Goal: Task Accomplishment & Management: Manage account settings

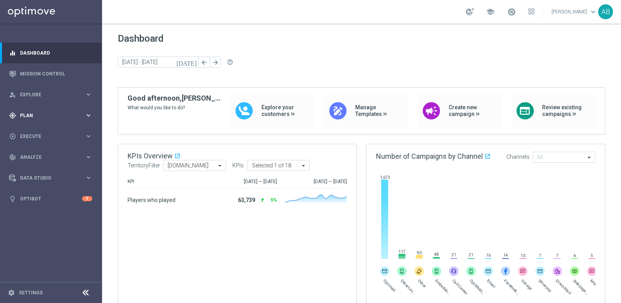
click at [64, 114] on span "Plan" at bounding box center [52, 115] width 65 height 5
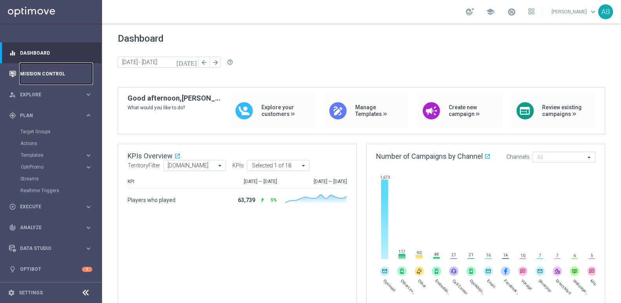
click at [56, 71] on link "Mission Control" at bounding box center [56, 73] width 72 height 21
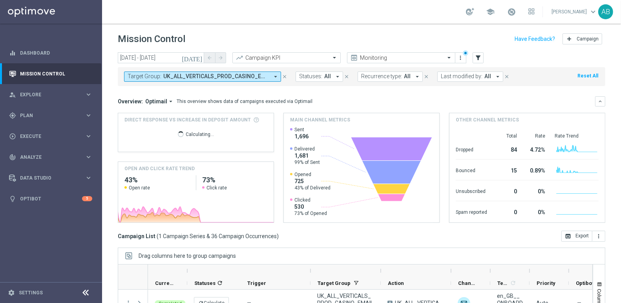
click at [286, 75] on icon "close" at bounding box center [284, 76] width 5 height 5
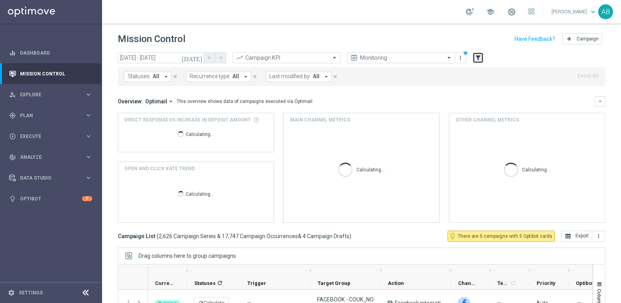
click at [480, 55] on icon "filter_alt" at bounding box center [477, 57] width 7 height 7
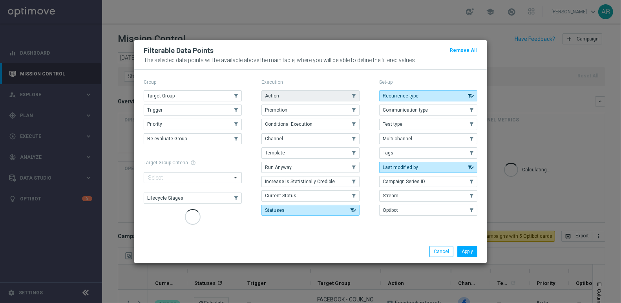
click at [293, 97] on button "Action" at bounding box center [310, 95] width 98 height 11
click at [469, 242] on div "Apply Cancel" at bounding box center [310, 250] width 352 height 23
click at [469, 248] on button "Apply" at bounding box center [467, 251] width 20 height 11
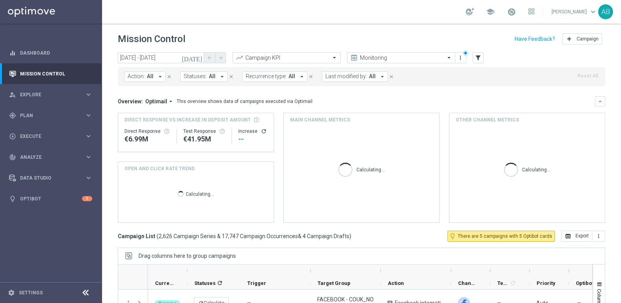
click at [160, 75] on icon "arrow_drop_down" at bounding box center [160, 76] width 7 height 7
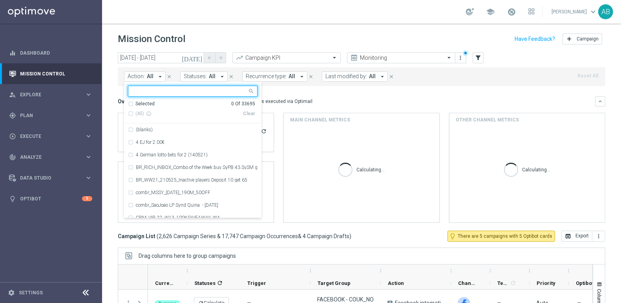
click at [151, 91] on input "text" at bounding box center [189, 91] width 115 height 7
type input "Goodlife HV Identification UK Bonus Spend App Survey Review AOB – South Africa …"
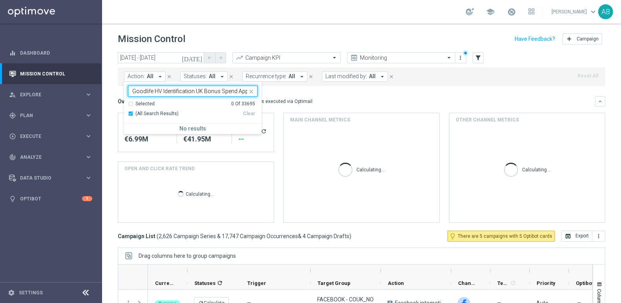
scroll to position [0, 100]
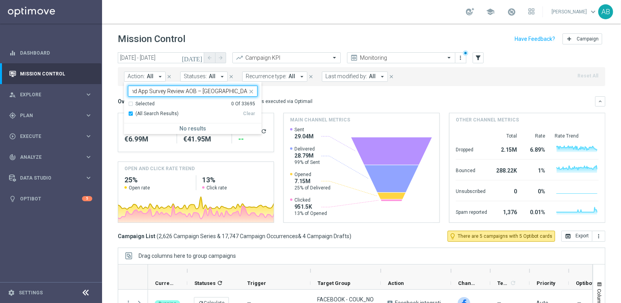
click at [166, 91] on input "Goodlife HV Identification UK Bonus Spend App Survey Review AOB – South Africa …" at bounding box center [189, 91] width 115 height 7
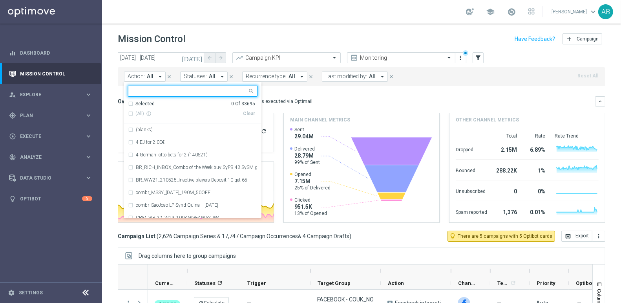
paste input "en_GB_ACQ_GOODLIFE_REBRANDED_NVIP_EMA_TAC_GM"
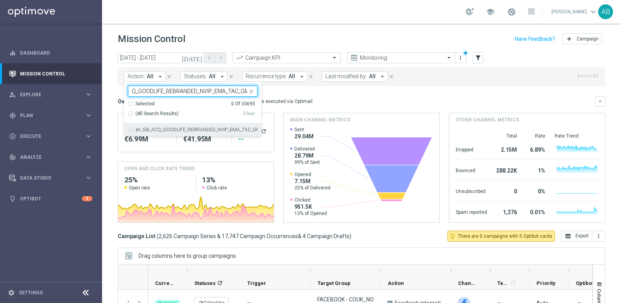
click at [148, 128] on label "en_GB_ACQ_GOODLIFE_REBRANDED_NVIP_EMA_TAC_GM" at bounding box center [197, 129] width 122 height 5
type input "en_GB_ACQ_GOODLIFE_REBRANDED_NVIP_EMA_TAC_GM"
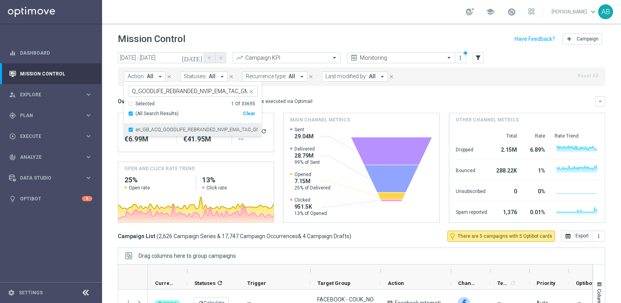
scroll to position [0, 0]
click at [240, 33] on div "Mission Control add Campaign" at bounding box center [361, 38] width 487 height 15
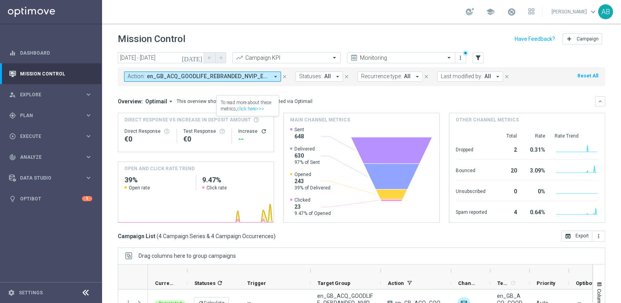
click at [199, 60] on icon "today" at bounding box center [192, 57] width 21 height 7
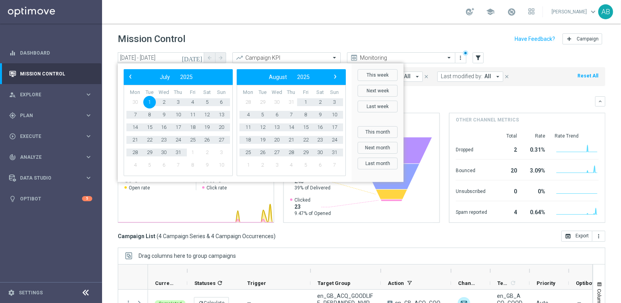
click at [151, 98] on span "1" at bounding box center [149, 102] width 13 height 13
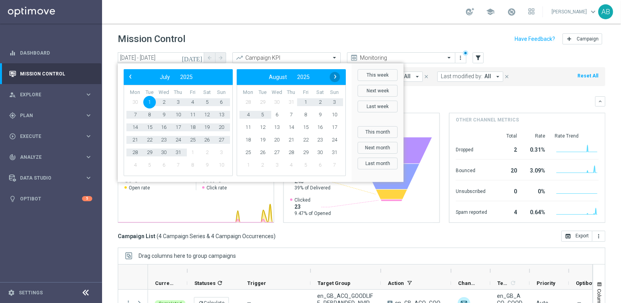
click at [334, 76] on span "›" at bounding box center [335, 76] width 10 height 10
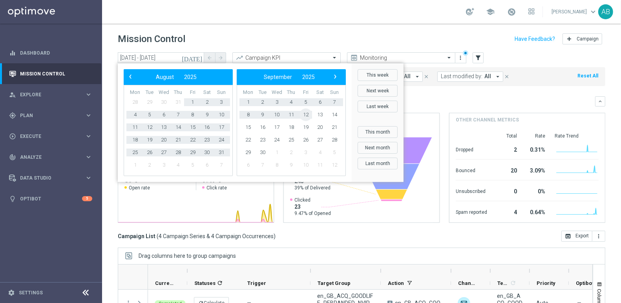
click at [310, 117] on span "12" at bounding box center [305, 114] width 13 height 13
type input "01 Jul 2025 - 12 Sep 2025"
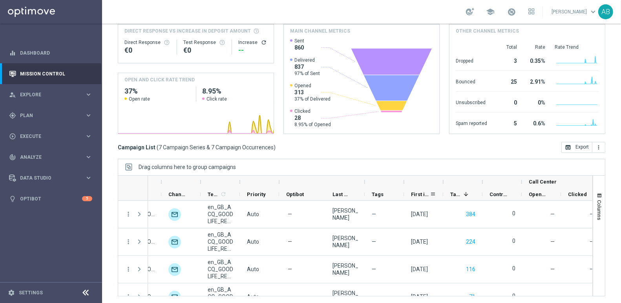
click at [418, 191] on span "First in Range" at bounding box center [420, 194] width 19 height 6
click at [418, 191] on span "First in Range" at bounding box center [416, 194] width 10 height 6
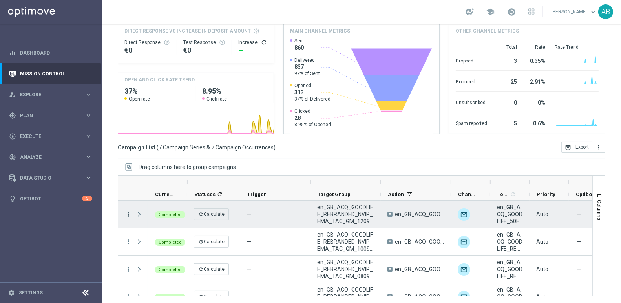
click at [127, 214] on icon "more_vert" at bounding box center [128, 213] width 7 height 7
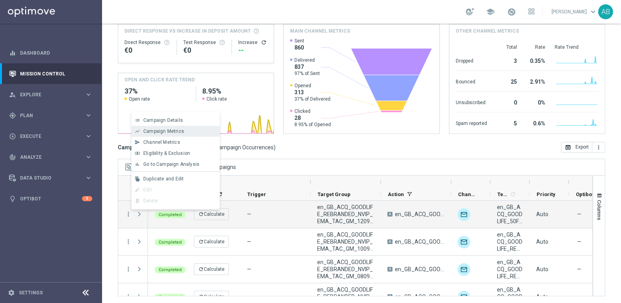
click at [166, 129] on span "Campaign Metrics" at bounding box center [163, 130] width 41 height 5
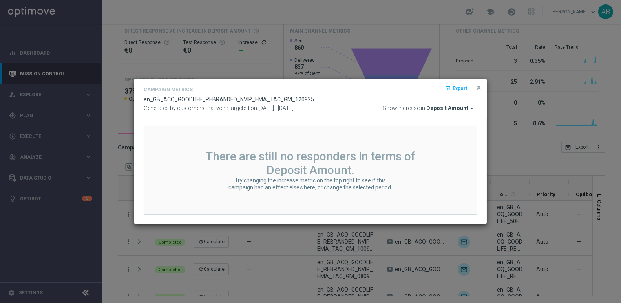
click at [476, 85] on span "close" at bounding box center [479, 87] width 6 height 6
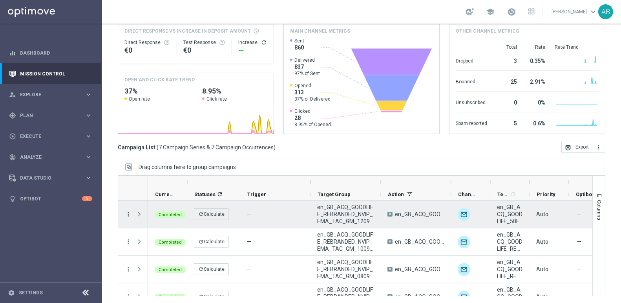
click at [127, 212] on icon "more_vert" at bounding box center [128, 213] width 7 height 7
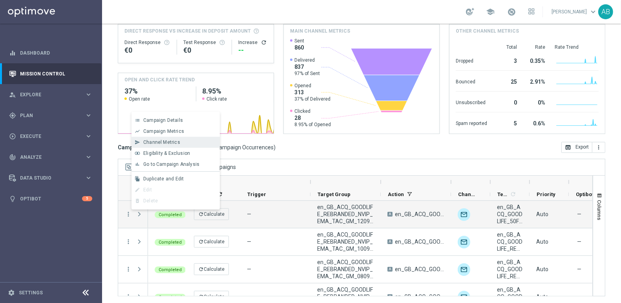
click at [156, 138] on div "send Channel Metrics" at bounding box center [175, 142] width 88 height 11
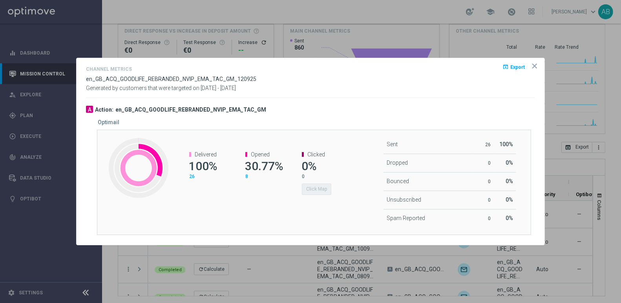
click at [533, 67] on icon "icon" at bounding box center [535, 66] width 4 height 4
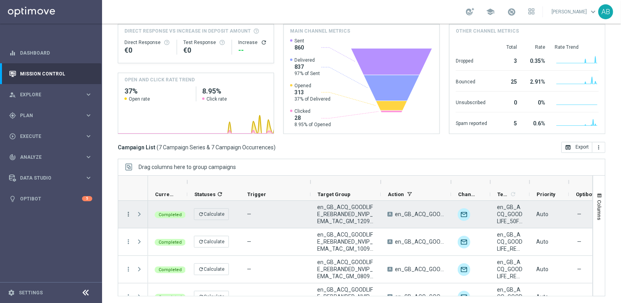
click at [130, 213] on icon "more_vert" at bounding box center [128, 213] width 7 height 7
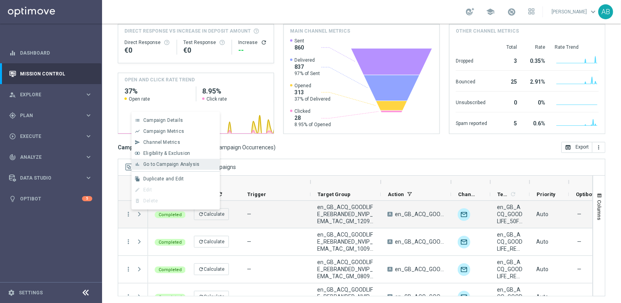
click at [153, 163] on span "Go to Campaign Analysis" at bounding box center [171, 163] width 56 height 5
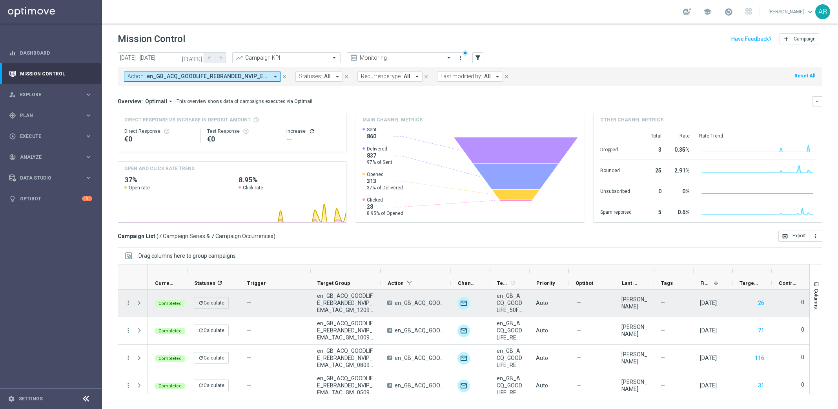
click at [418, 297] on div "A en_GB_ACQ_GOODLIFE_REBRANDED_NVIP_EMA_TAC_GM" at bounding box center [416, 302] width 70 height 27
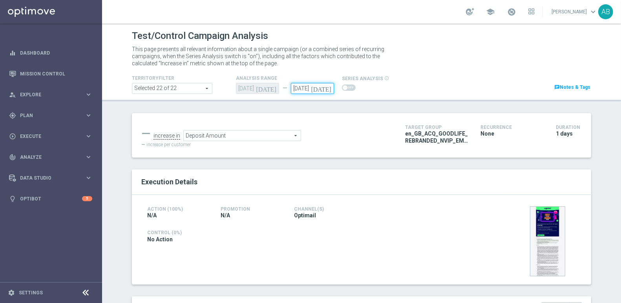
click at [324, 86] on input "12 Sep 2025" at bounding box center [312, 88] width 43 height 11
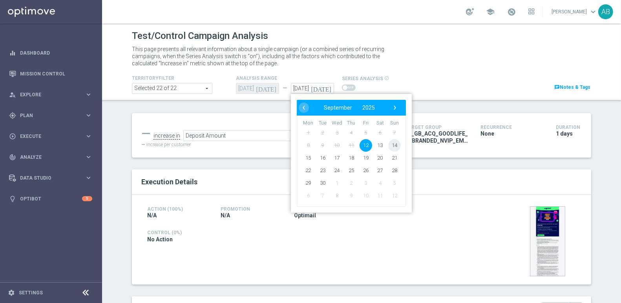
click at [394, 141] on span "14" at bounding box center [394, 145] width 13 height 13
type input "14 Sep 2025"
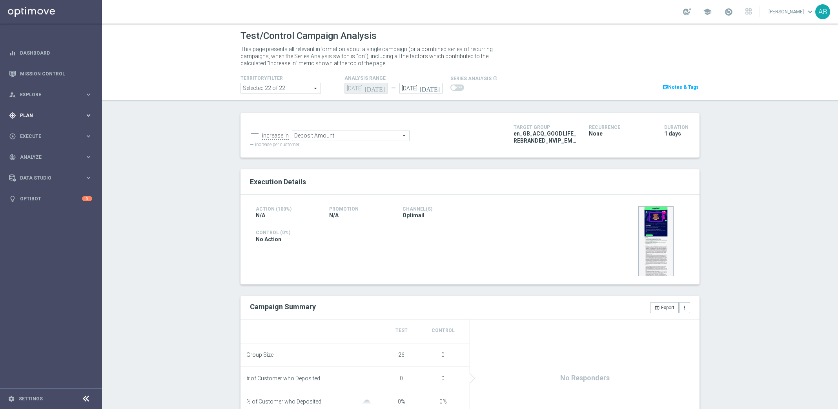
click at [42, 116] on span "Plan" at bounding box center [52, 115] width 65 height 5
click at [44, 131] on link "Target Groups" at bounding box center [50, 131] width 61 height 6
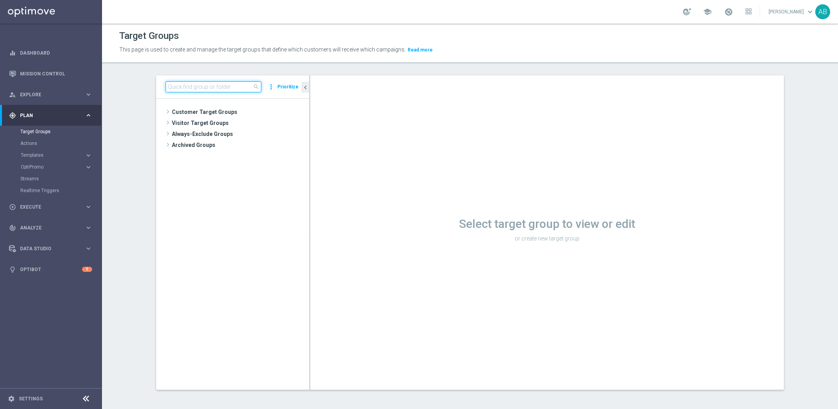
click at [186, 85] on input at bounding box center [214, 86] width 96 height 11
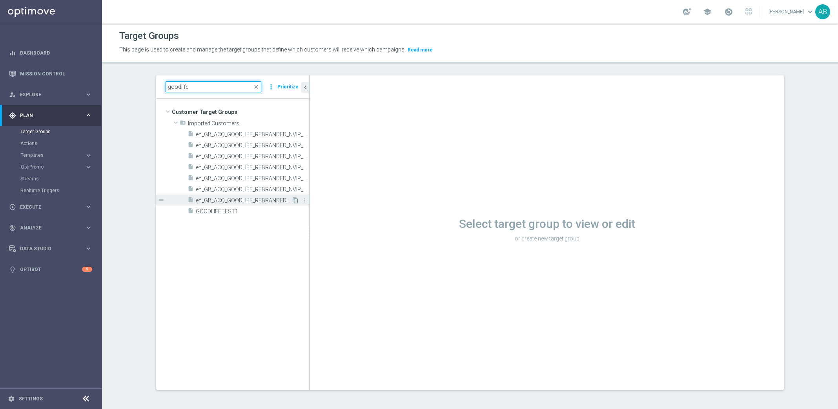
type input "goodlife"
click at [296, 201] on icon "content_copy" at bounding box center [295, 200] width 6 height 6
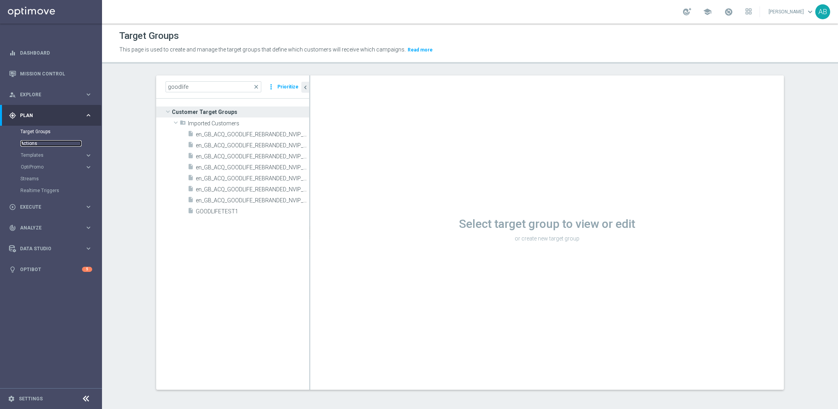
click at [32, 146] on link "Actions" at bounding box center [50, 143] width 61 height 6
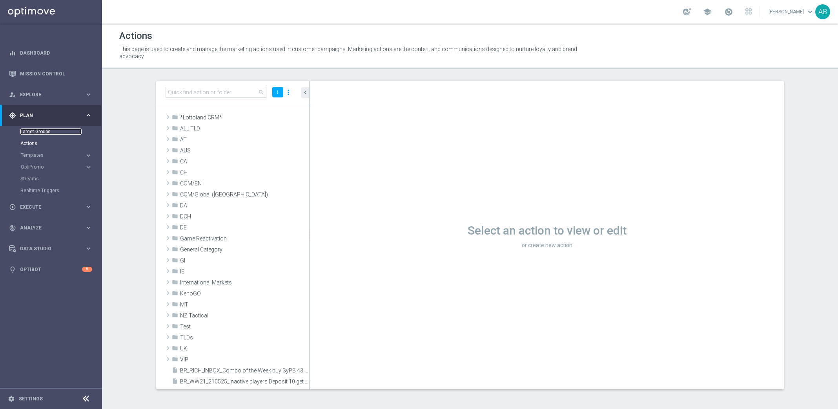
click at [39, 133] on link "Target Groups" at bounding box center [50, 131] width 61 height 6
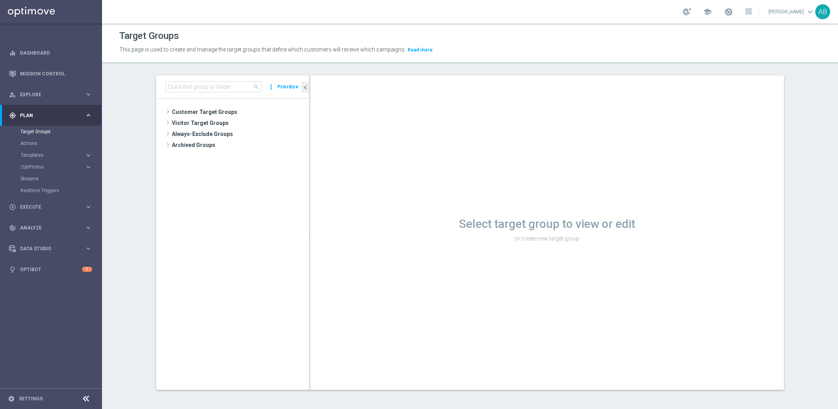
click at [210, 80] on div "search more_vert Prioritize" at bounding box center [232, 86] width 153 height 23
click at [206, 93] on div "search more_vert Prioritize" at bounding box center [232, 86] width 153 height 23
click at [217, 91] on input at bounding box center [214, 86] width 96 height 11
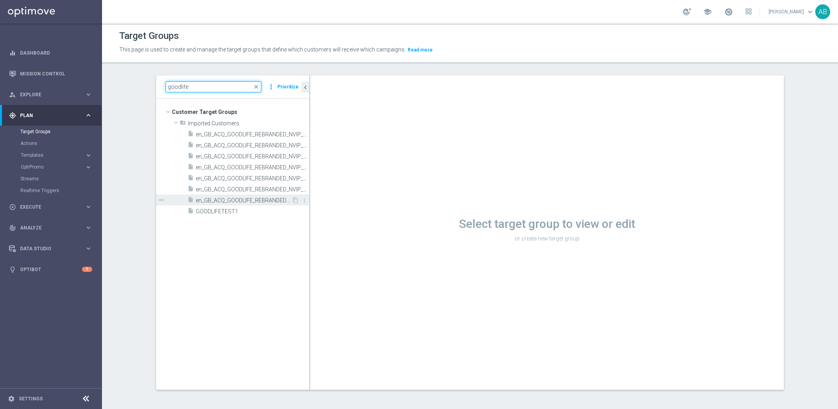
type input "goodlife"
click at [270, 198] on span "en_GB_ACQ_GOODLIFE_REBRANDED_NVIP_EMA_TAC_GM_120925" at bounding box center [244, 200] width 96 height 7
click at [307, 200] on icon "more_vert" at bounding box center [304, 200] width 6 height 6
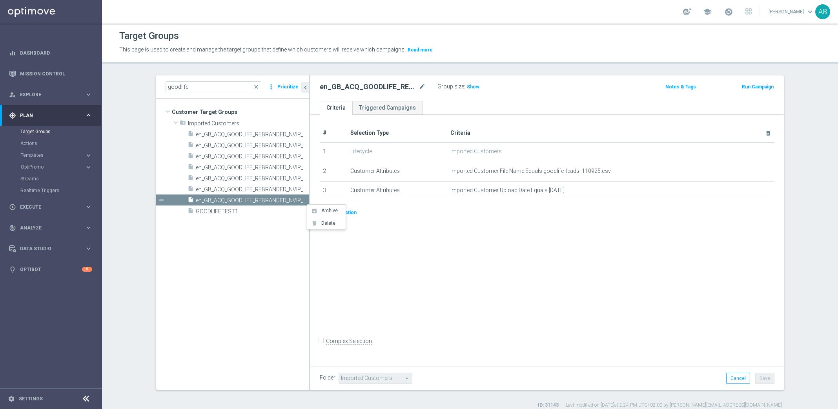
click at [266, 237] on tree-viewport "Customer Target Groups library_add create_new_folder" at bounding box center [232, 244] width 153 height 290
click at [296, 201] on icon "content_copy" at bounding box center [295, 200] width 6 height 6
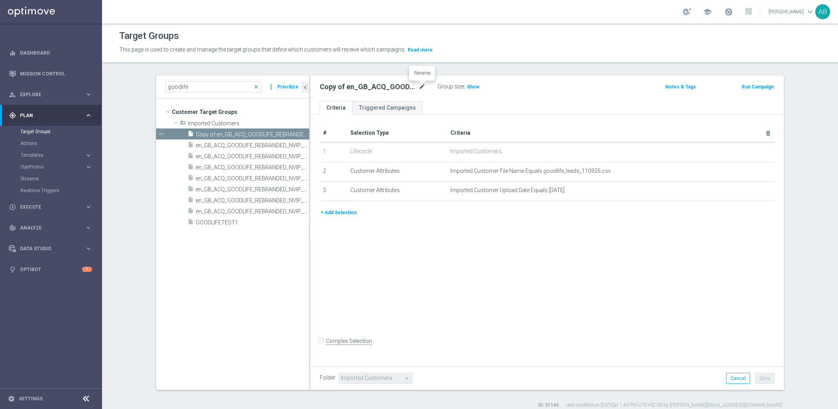
click at [424, 85] on icon "mode_edit" at bounding box center [422, 86] width 7 height 9
click at [343, 85] on input "Copy of en_GB_ACQ_GOODLIFE_REBRANDED_NVIP_EMA_TAC_GM_120925 (1)" at bounding box center [373, 87] width 106 height 11
drag, startPoint x: 333, startPoint y: 89, endPoint x: 296, endPoint y: 87, distance: 37.4
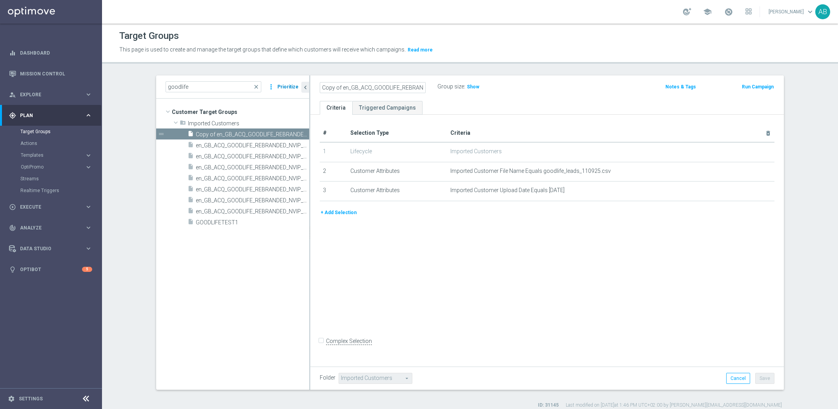
click at [296, 87] on as-split "goodlife close more_vert Prioritize Customer Target Groups library_add create_n…" at bounding box center [470, 232] width 628 height 314
click at [340, 88] on input "Copy of en_GB_ACQ_GOODLIFE_REBRANDED_NVIP_EMA_TAC_GM_120925 (1)" at bounding box center [373, 87] width 106 height 11
drag, startPoint x: 342, startPoint y: 88, endPoint x: 286, endPoint y: 84, distance: 56.2
click at [286, 84] on as-split "goodlife close more_vert Prioritize Customer Target Groups library_add create_n…" at bounding box center [470, 232] width 628 height 314
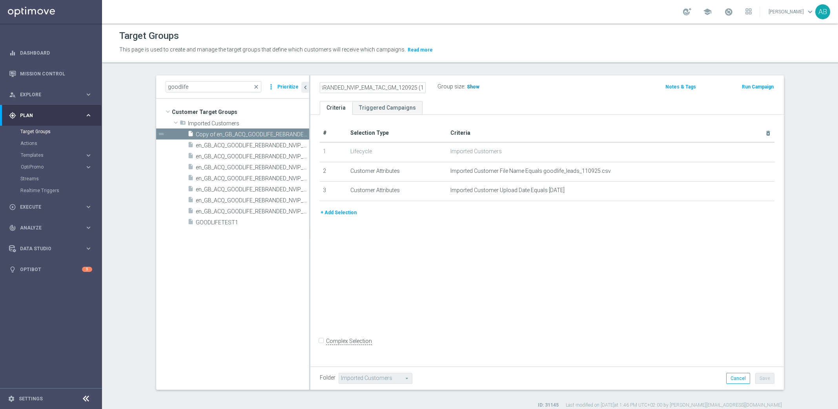
drag, startPoint x: 404, startPoint y: 85, endPoint x: 475, endPoint y: 86, distance: 71.4
click at [475, 86] on div "en_GB_ACQ_GOODLIFE_REBRANDED_NVIP_EMA_TAC_GM_120925 (1) Group size : Show" at bounding box center [469, 87] width 311 height 12
click at [423, 85] on input "en_GB_ACQ_GOODLIFE_REBRANDED_NVIP_EMA_TAC_GM_120925 (1)" at bounding box center [373, 87] width 106 height 11
type input "en_GB_ACQ_GOODLIFE_REBRANDED_NVIP_EMA_TAC_GM_140925_SCOOPUP"
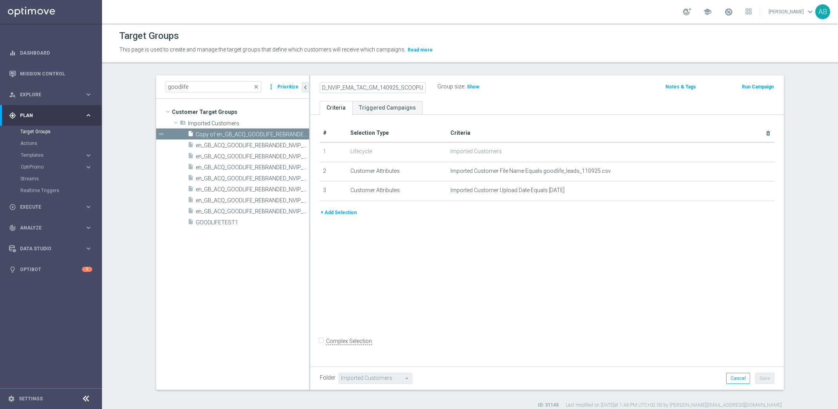
click at [559, 93] on div "en_GB_ACQ_GOODLIFE_REBRANDED_NVIP_EMA_TAC_GM_140925_SCOOPUP Group size : Show" at bounding box center [469, 87] width 311 height 12
click at [385, 88] on h2 "en_GB_ACQ_GOODLIFE_REBRANDED_NVIP_EMA_TAC_GM_140925_SCOOPUP" at bounding box center [368, 86] width 97 height 9
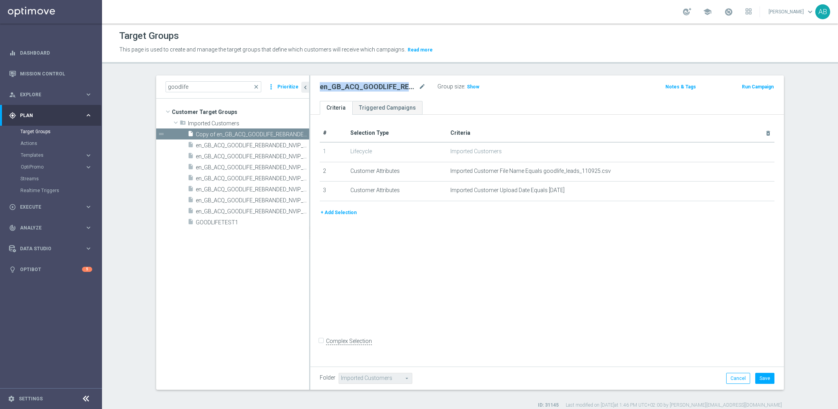
copy div "en_GB_ACQ_GOODLIFE_REBRANDED_NVIP_EMA_TAC_GM_140925_SCOOPUP"
click at [415, 245] on div "# Selection Type Criteria delete_forever 1 Lifecycle Imported Customers 2 Custo…" at bounding box center [547, 239] width 474 height 249
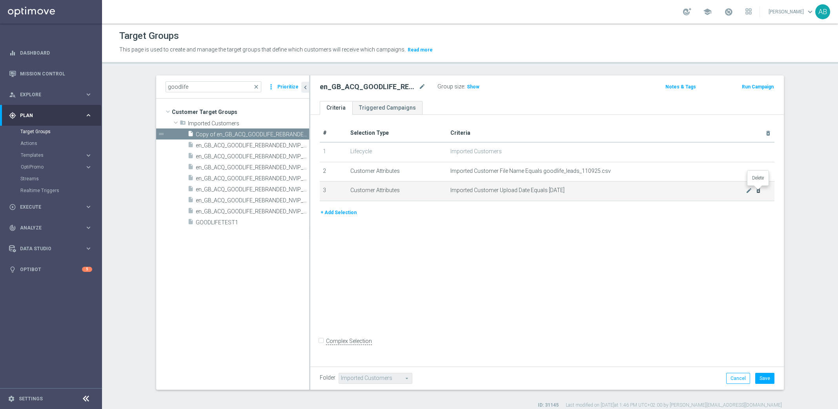
click at [620, 190] on icon "delete_forever" at bounding box center [758, 190] width 6 height 6
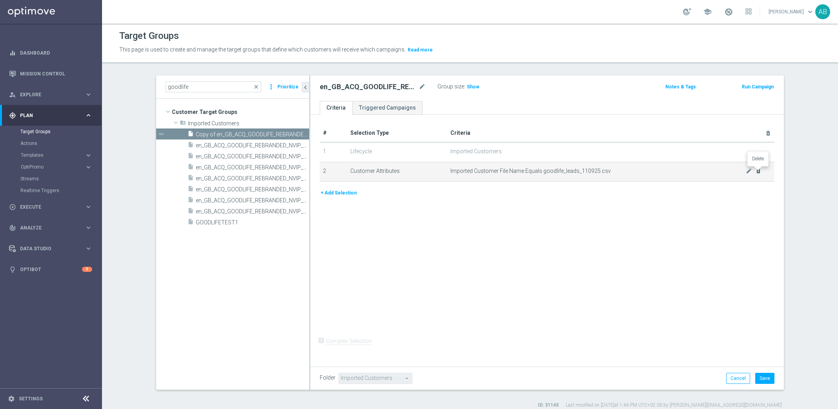
click at [620, 171] on icon "delete_forever" at bounding box center [758, 171] width 6 height 6
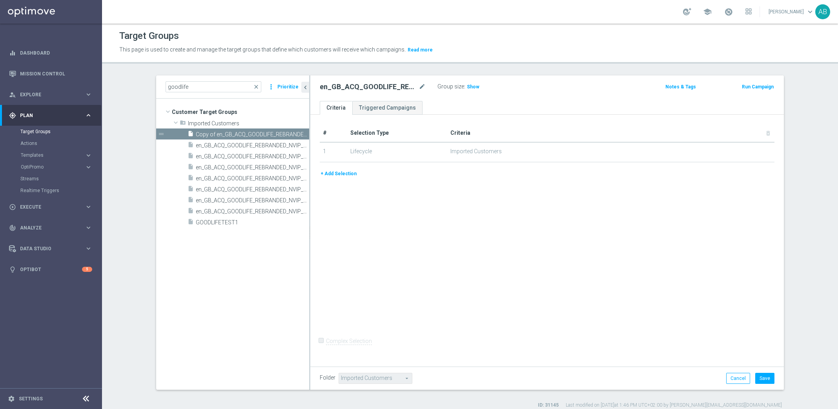
click at [620, 148] on span "Imported Customers" at bounding box center [611, 151] width 321 height 7
click at [620, 143] on td "Imported Customers" at bounding box center [611, 152] width 328 height 20
click at [438, 154] on td "Lifecycle" at bounding box center [397, 152] width 100 height 20
click at [620, 148] on span "Imported Customers" at bounding box center [611, 151] width 321 height 7
click at [474, 89] on span "Show" at bounding box center [473, 86] width 13 height 5
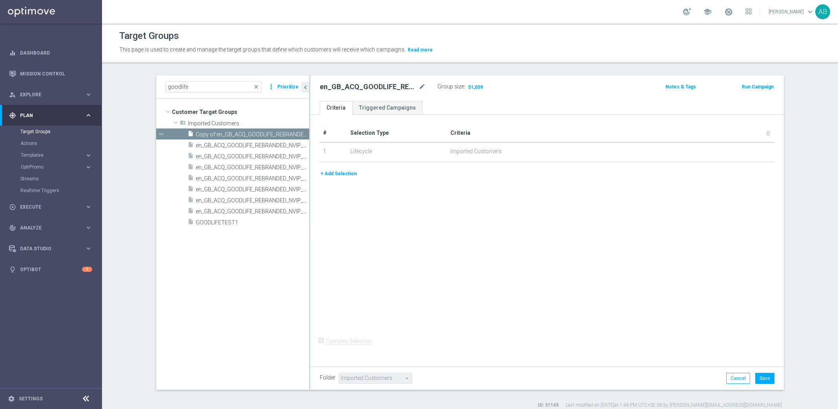
click at [332, 173] on button "+ Add Selection" at bounding box center [339, 173] width 38 height 9
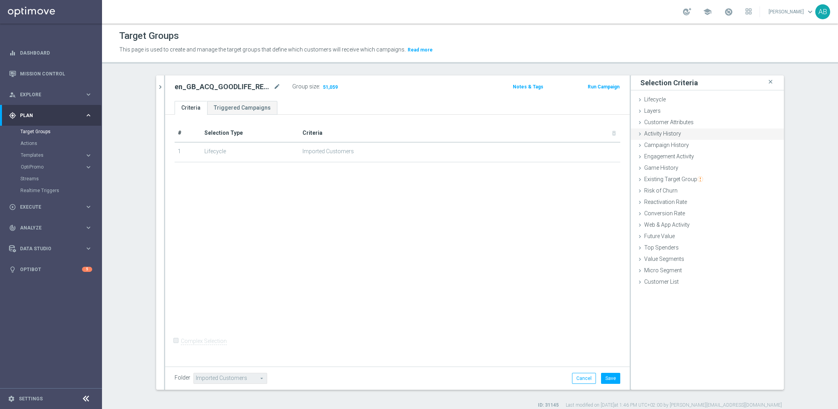
click at [620, 135] on span "Activity History" at bounding box center [662, 133] width 37 height 6
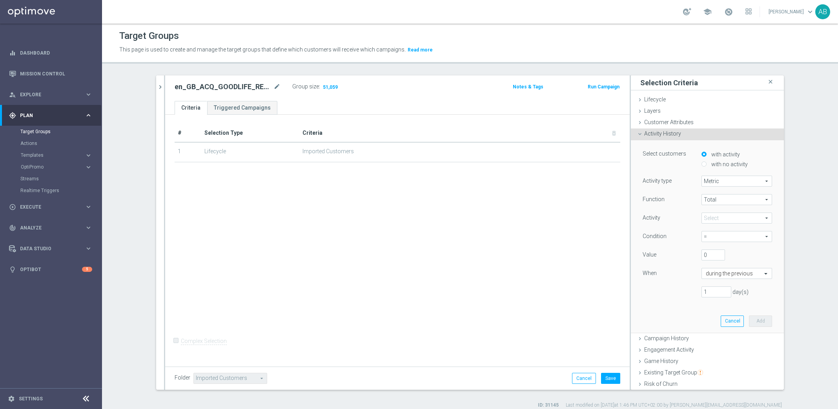
click at [620, 135] on span "Activity History" at bounding box center [662, 133] width 37 height 6
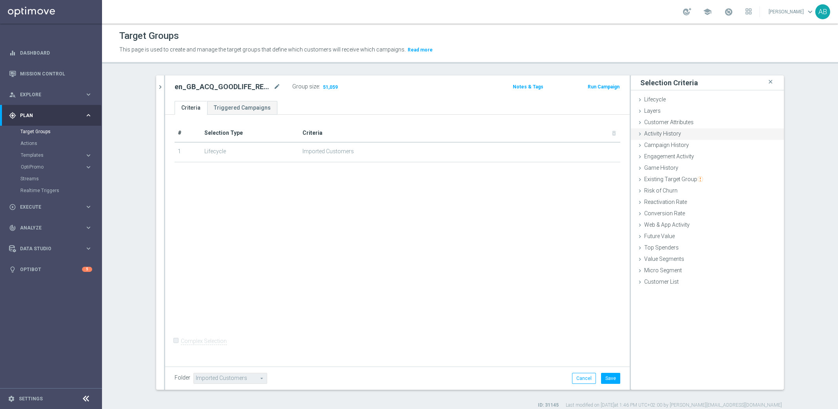
click at [620, 135] on span "Activity History" at bounding box center [662, 133] width 37 height 6
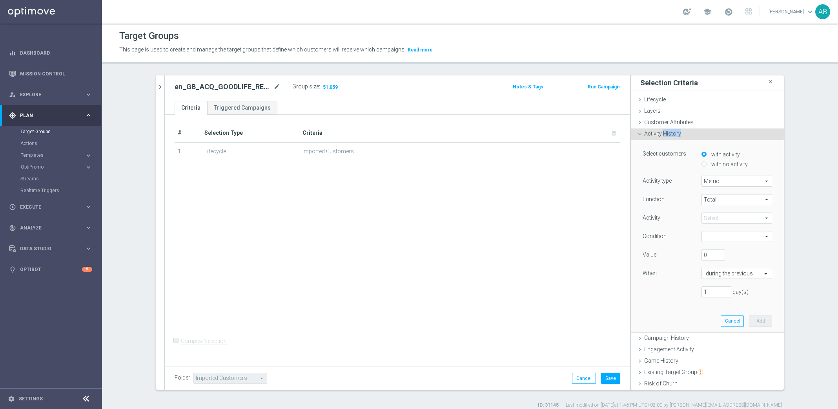
click at [620, 135] on span "Activity History" at bounding box center [662, 133] width 37 height 6
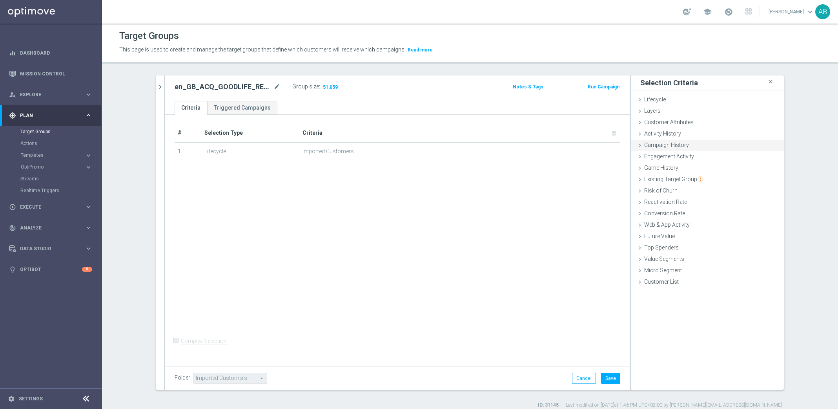
click at [620, 140] on div "Campaign History done" at bounding box center [707, 146] width 153 height 12
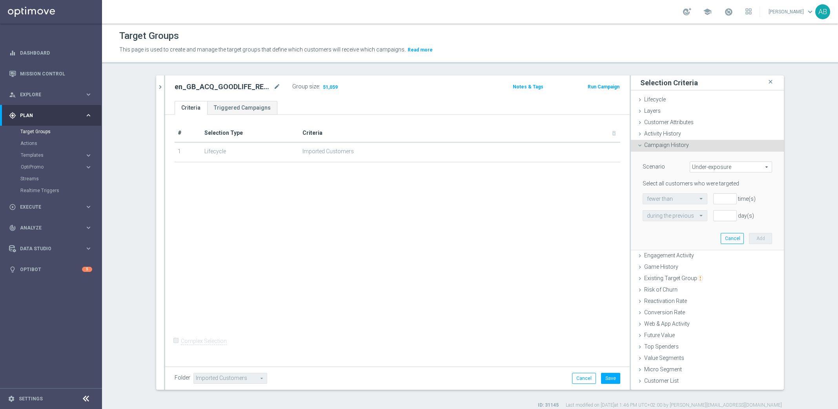
click at [620, 164] on span "Under-exposure" at bounding box center [731, 167] width 82 height 10
click at [620, 211] on span "Targeted while in a target group" at bounding box center [731, 209] width 74 height 6
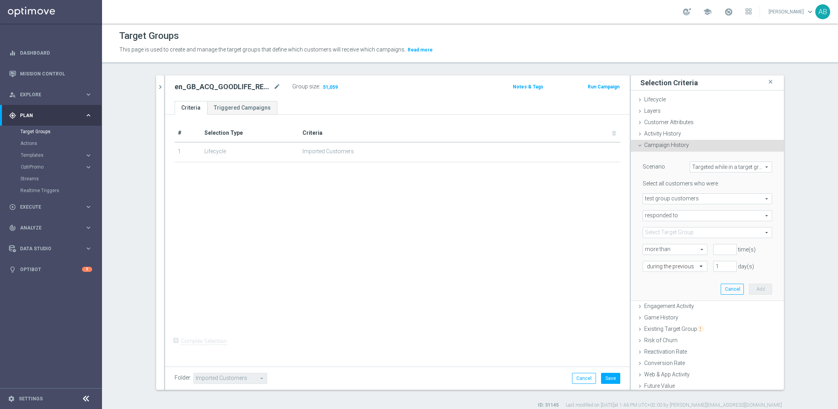
click at [620, 165] on span "Targeted while in a target group" at bounding box center [731, 167] width 82 height 10
click at [620, 200] on span "Targeted with a specific action" at bounding box center [731, 198] width 74 height 6
type input "Targeted with a specific action"
click at [620, 198] on span "responded to" at bounding box center [707, 198] width 129 height 10
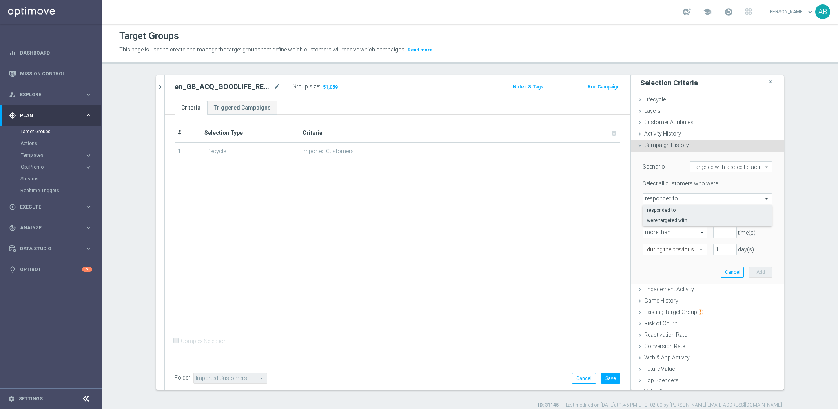
click at [620, 217] on span "were targeted with" at bounding box center [707, 220] width 121 height 6
type input "were targeted with"
click at [620, 219] on span at bounding box center [707, 215] width 129 height 10
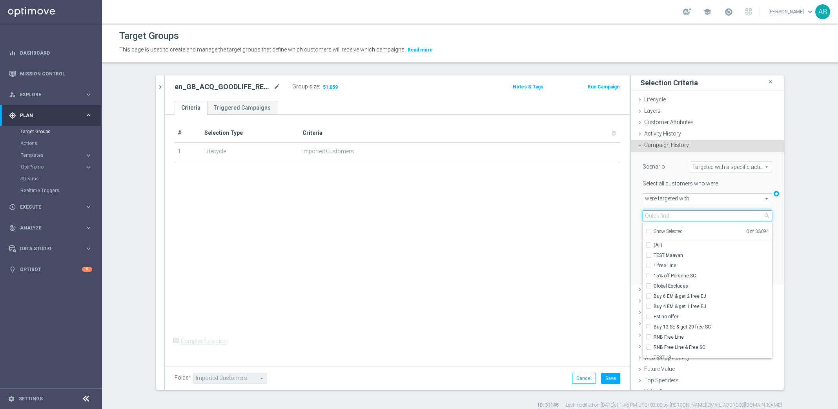
click at [620, 218] on input "search" at bounding box center [708, 215] width 130 height 11
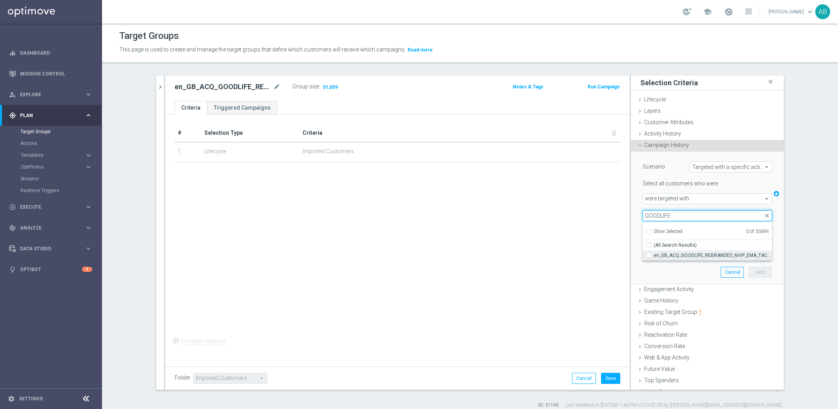
type input "GOODLIFE"
click at [620, 258] on label "en_GB_ACQ_GOODLIFE_REBRANDED_NVIP_EMA_TAC_GM" at bounding box center [713, 255] width 119 height 10
click at [620, 257] on input "en_GB_ACQ_GOODLIFE_REBRANDED_NVIP_EMA_TAC_GM" at bounding box center [651, 254] width 5 height 5
checkbox input "true"
type input "en_GB_ACQ_GOODLIFE_REBRANDED_NVIP_EMA_TAC_GM"
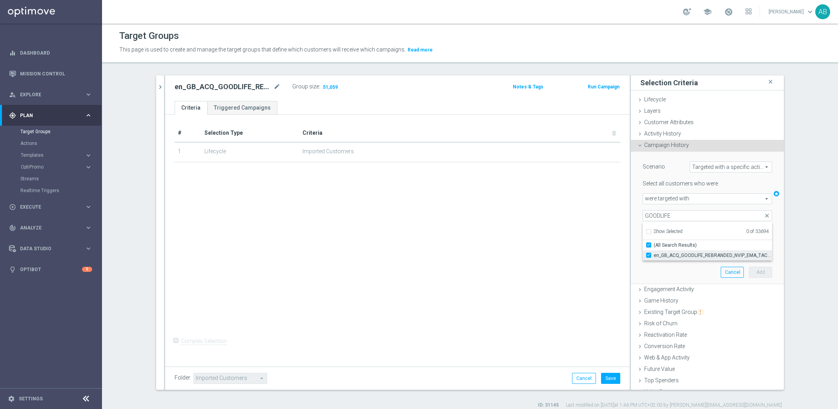
checkbox input "true"
click at [620, 246] on div "Scenario Targeted with a specific action Targeted with a specific action arrow_…" at bounding box center [707, 217] width 153 height 133
click at [620, 230] on input "number" at bounding box center [725, 232] width 24 height 11
type input "0"
drag, startPoint x: 718, startPoint y: 252, endPoint x: 704, endPoint y: 248, distance: 14.1
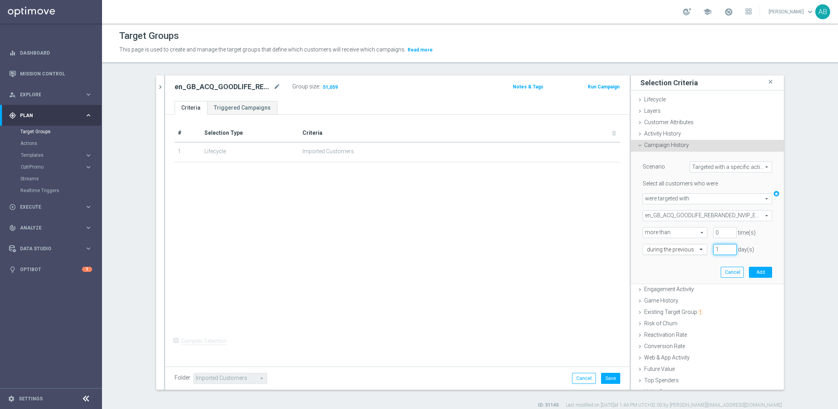
click at [620, 248] on div "during the previous 1 day(s)" at bounding box center [707, 249] width 141 height 11
type input "60"
click at [620, 266] on button "Add" at bounding box center [760, 271] width 23 height 11
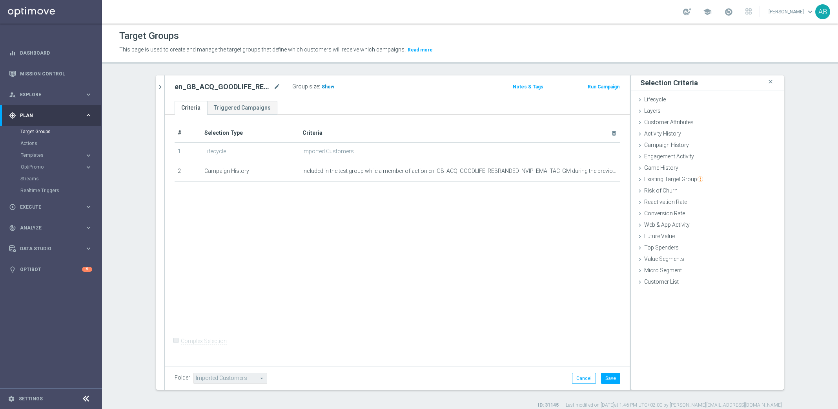
click at [327, 83] on h3 "Show" at bounding box center [328, 86] width 14 height 9
click at [613, 302] on button "Save" at bounding box center [610, 377] width 19 height 11
click at [234, 91] on div "en_GB_ACQ_GOODLIFE_REBRANDED_NVIP_EMA_TAC_GM_140925_SCOOPUP mode_edit" at bounding box center [234, 86] width 118 height 11
click at [235, 89] on h2 "en_GB_ACQ_GOODLIFE_REBRANDED_NVIP_EMA_TAC_GM_140925_SCOOPUP" at bounding box center [223, 86] width 97 height 9
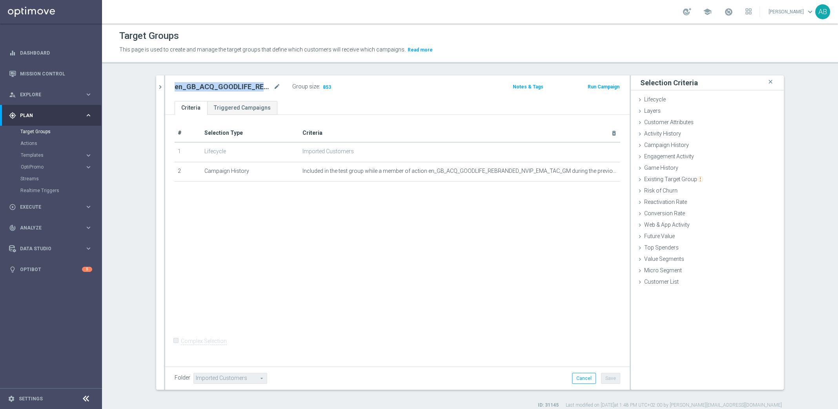
click at [235, 89] on h2 "en_GB_ACQ_GOODLIFE_REBRANDED_NVIP_EMA_TAC_GM_140925_SCOOPUP" at bounding box center [223, 86] width 97 height 9
copy div "en_GB_ACQ_GOODLIFE_REBRANDED_NVIP_EMA_TAC_GM_140925_SCOOPUP"
